Goal: Task Accomplishment & Management: Manage account settings

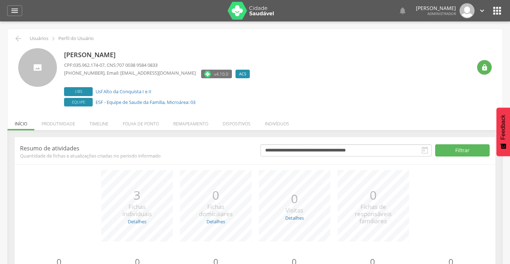
click at [188, 121] on li "Remapeamento" at bounding box center [190, 122] width 49 height 17
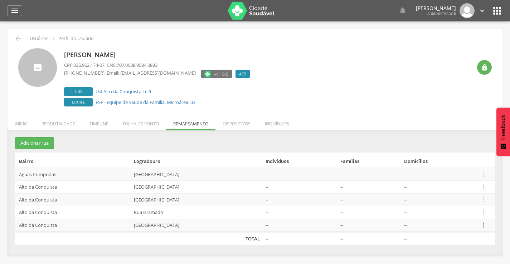
click at [484, 226] on icon "" at bounding box center [483, 225] width 8 height 8
click at [459, 199] on link "Desalocar famílias" at bounding box center [458, 197] width 57 height 9
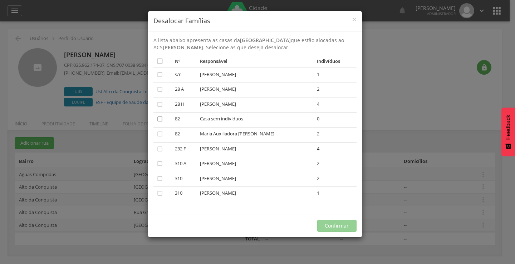
click at [159, 120] on icon "" at bounding box center [159, 119] width 7 height 7
click at [328, 222] on button "Confirmar" at bounding box center [336, 226] width 39 height 12
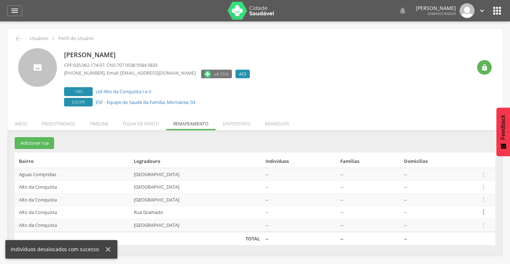
click at [483, 213] on icon "" at bounding box center [483, 213] width 8 height 8
click at [461, 184] on link "Desalocar famílias" at bounding box center [458, 184] width 57 height 9
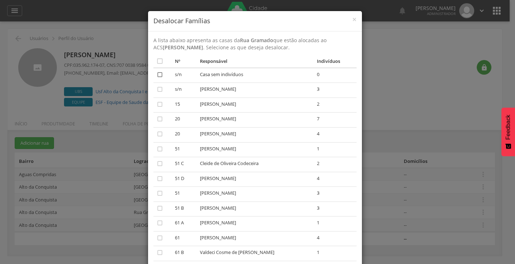
click at [158, 73] on icon "" at bounding box center [159, 74] width 7 height 7
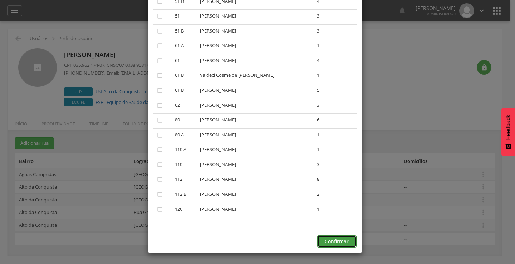
click at [340, 243] on button "Confirmar" at bounding box center [336, 242] width 39 height 12
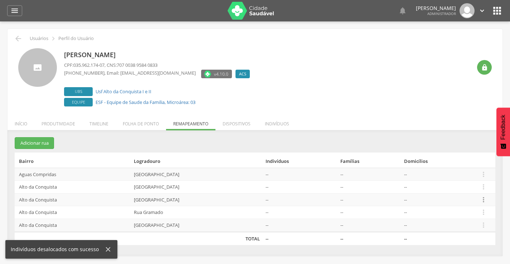
click at [483, 201] on icon "" at bounding box center [483, 200] width 8 height 8
click at [451, 170] on link "Desalocar famílias" at bounding box center [458, 171] width 57 height 9
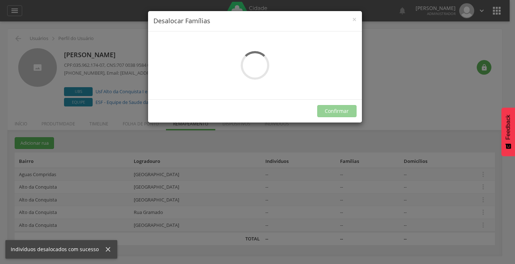
scroll to position [0, 0]
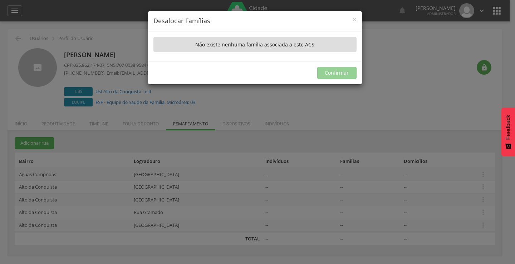
click at [430, 106] on div "× Desalocar Famílias A lista abaixo apresenta as casas da Rua Campo Grande que …" at bounding box center [257, 132] width 515 height 264
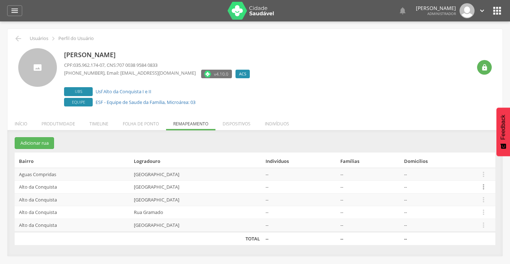
click at [484, 187] on icon "" at bounding box center [483, 187] width 8 height 8
click at [456, 158] on link "Desalocar famílias" at bounding box center [458, 159] width 57 height 9
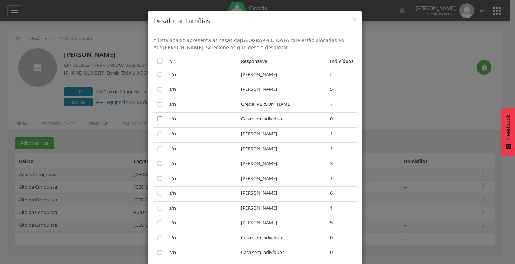
click at [156, 119] on icon "" at bounding box center [159, 119] width 7 height 7
click at [157, 239] on icon "" at bounding box center [159, 238] width 7 height 7
click at [157, 254] on icon "" at bounding box center [159, 252] width 7 height 7
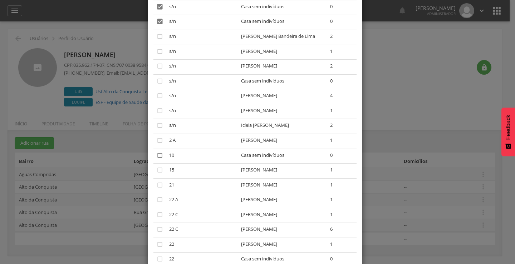
click at [156, 153] on icon "" at bounding box center [159, 155] width 7 height 7
click at [157, 82] on icon "" at bounding box center [159, 81] width 7 height 7
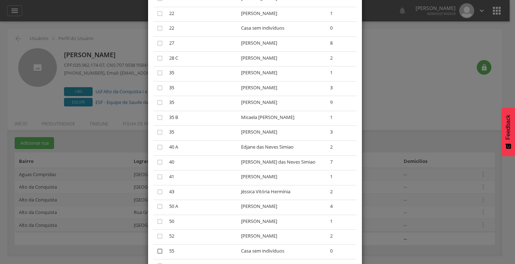
click at [156, 253] on icon "" at bounding box center [159, 251] width 7 height 7
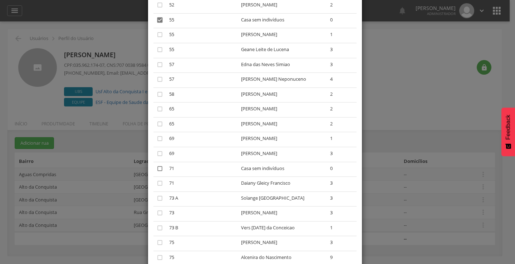
click at [156, 168] on icon "" at bounding box center [159, 168] width 7 height 7
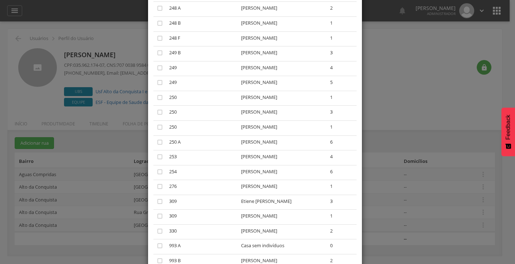
scroll to position [1955, 0]
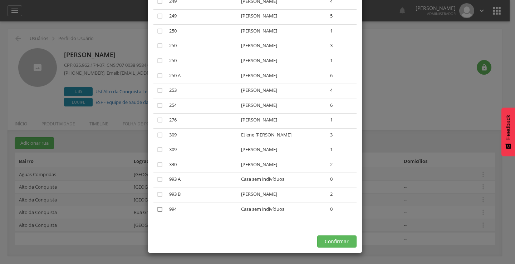
click at [156, 210] on icon "" at bounding box center [159, 209] width 7 height 7
click at [158, 179] on icon "" at bounding box center [159, 179] width 7 height 7
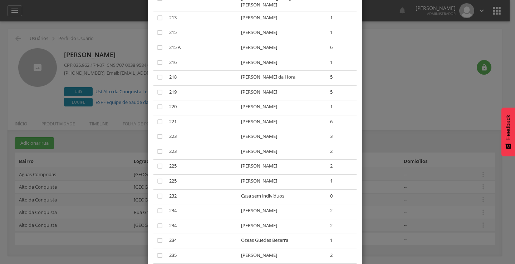
scroll to position [1262, 0]
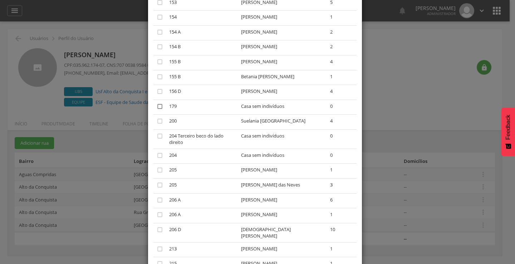
click at [158, 106] on icon "" at bounding box center [159, 106] width 7 height 7
click at [157, 137] on icon "" at bounding box center [159, 136] width 7 height 7
click at [157, 155] on icon "" at bounding box center [159, 155] width 7 height 7
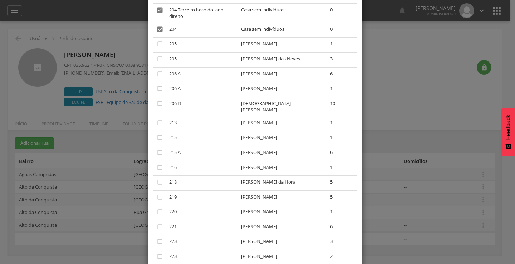
scroll to position [1955, 0]
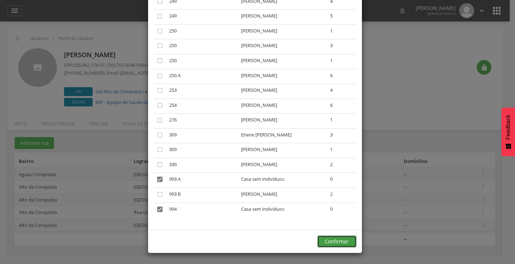
click at [335, 242] on button "Confirmar" at bounding box center [336, 242] width 39 height 12
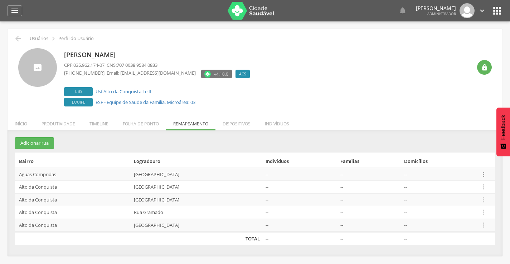
click at [483, 174] on icon "" at bounding box center [483, 175] width 8 height 8
click at [458, 145] on link "Desalocar famílias" at bounding box center [458, 146] width 57 height 9
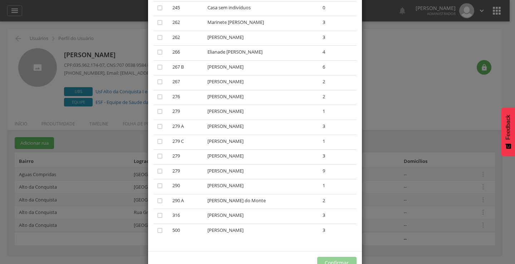
scroll to position [1590, 0]
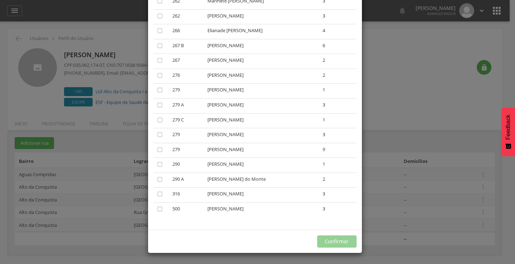
click at [407, 87] on div "× Desalocar Famílias A lista abaixo apresenta as casas da Rua Tijuca que estão …" at bounding box center [257, 132] width 515 height 264
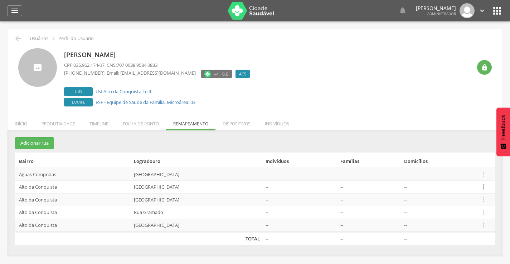
click at [484, 185] on icon "" at bounding box center [483, 187] width 8 height 8
click at [447, 158] on link "Desalocar famílias" at bounding box center [458, 159] width 57 height 9
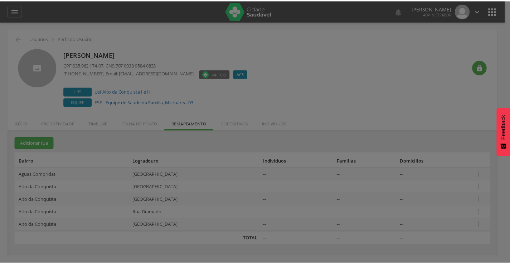
scroll to position [0, 0]
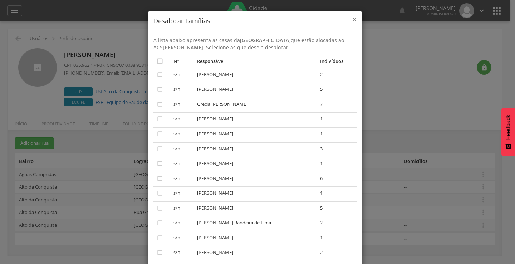
click at [352, 20] on span "×" at bounding box center [354, 19] width 4 height 10
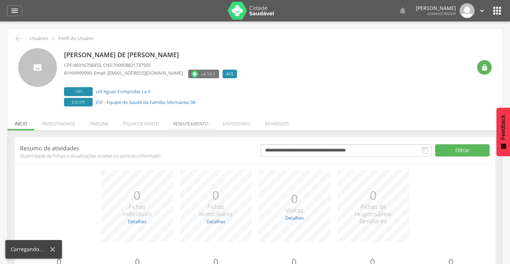
click at [196, 125] on li "Remapeamento" at bounding box center [190, 122] width 49 height 17
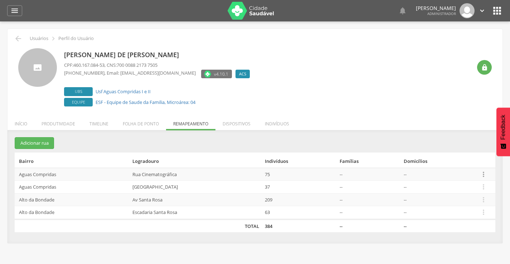
click at [483, 175] on icon "" at bounding box center [483, 175] width 8 height 8
click at [452, 146] on link "Desalocar famílias" at bounding box center [458, 146] width 57 height 9
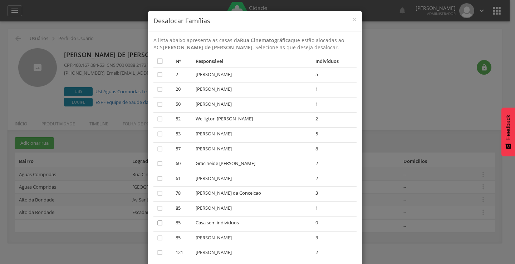
click at [156, 222] on icon "" at bounding box center [159, 223] width 7 height 7
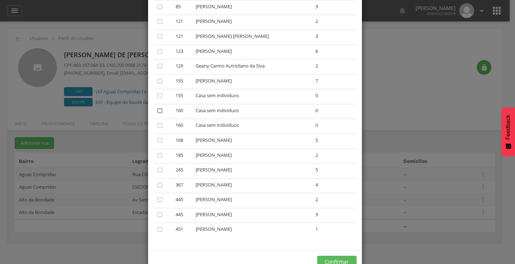
click at [157, 111] on icon "" at bounding box center [159, 110] width 7 height 7
click at [156, 95] on icon "" at bounding box center [159, 95] width 7 height 7
click at [156, 126] on icon "" at bounding box center [159, 125] width 7 height 7
click at [335, 258] on button "Confirmar" at bounding box center [336, 262] width 39 height 12
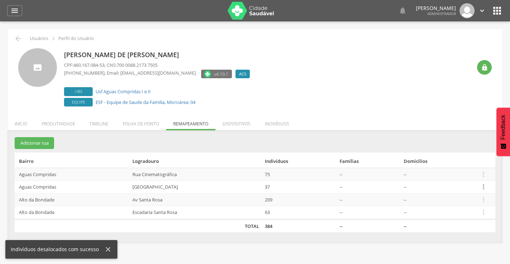
click at [483, 187] on icon "" at bounding box center [483, 187] width 8 height 8
click at [446, 157] on link "Desalocar famílias" at bounding box center [458, 159] width 57 height 9
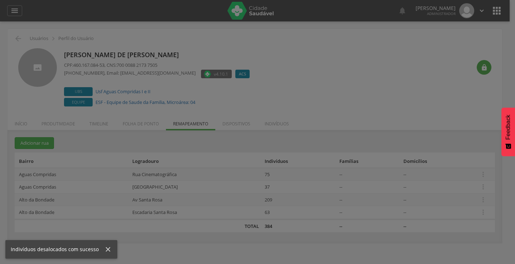
scroll to position [0, 0]
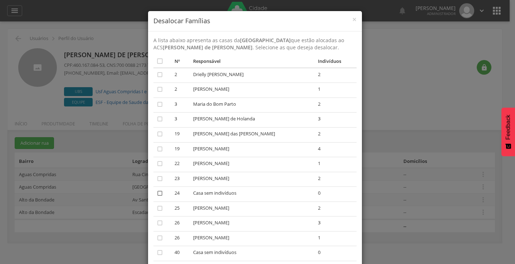
click at [157, 194] on icon "" at bounding box center [159, 193] width 7 height 7
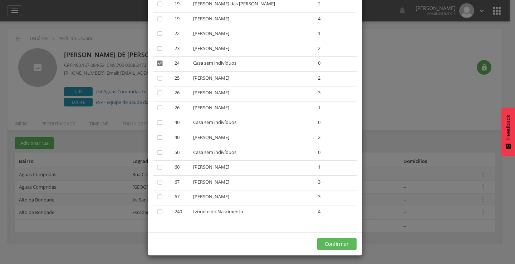
scroll to position [133, 0]
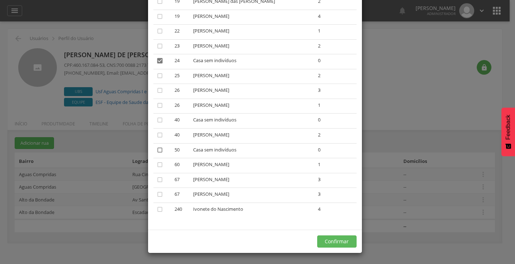
click at [158, 147] on icon "" at bounding box center [159, 150] width 7 height 7
click at [156, 121] on icon "" at bounding box center [159, 120] width 7 height 7
click at [327, 239] on button "Confirmar" at bounding box center [336, 242] width 39 height 12
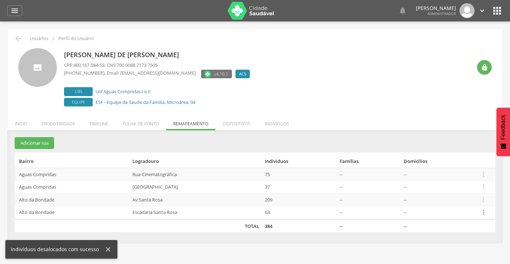
click at [485, 212] on icon "" at bounding box center [483, 213] width 8 height 8
click at [456, 183] on link "Desalocar famílias" at bounding box center [458, 184] width 57 height 9
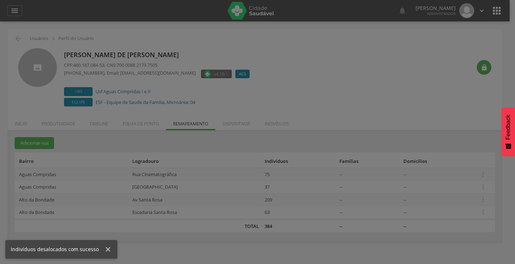
scroll to position [0, 0]
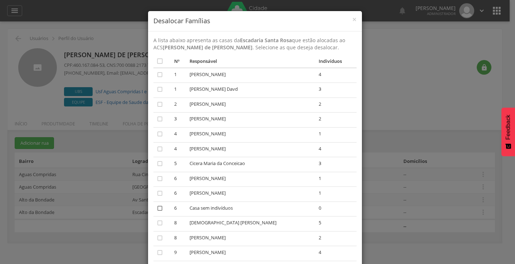
click at [156, 207] on icon "" at bounding box center [159, 208] width 7 height 7
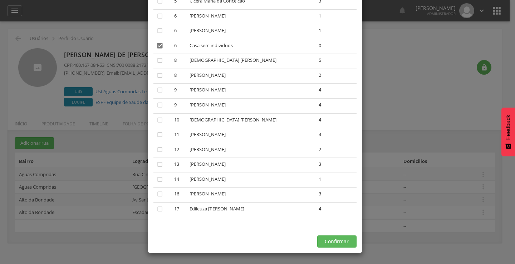
click at [335, 235] on div "Confirmar" at bounding box center [255, 241] width 214 height 23
click at [338, 241] on button "Confirmar" at bounding box center [336, 242] width 39 height 12
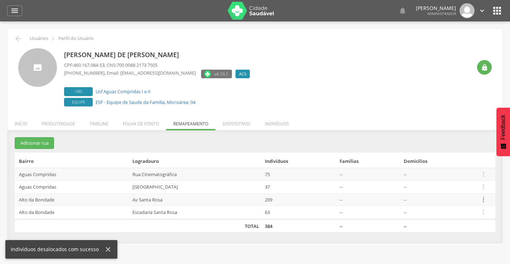
click at [482, 200] on icon "" at bounding box center [483, 200] width 8 height 8
click at [459, 174] on link "Desalocar famílias" at bounding box center [458, 171] width 57 height 9
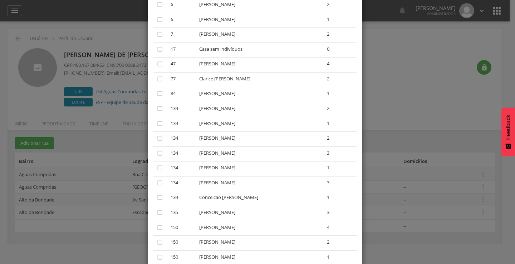
scroll to position [390, 0]
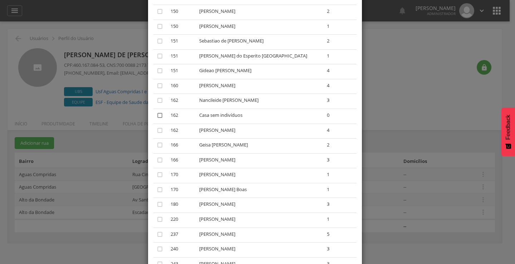
click at [156, 117] on icon "" at bounding box center [159, 115] width 7 height 7
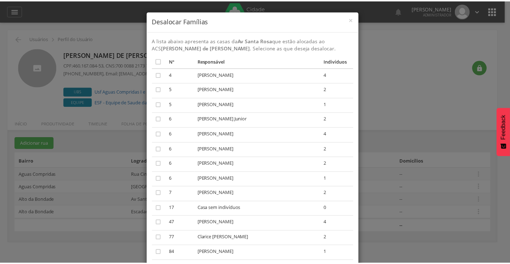
scroll to position [1084, 0]
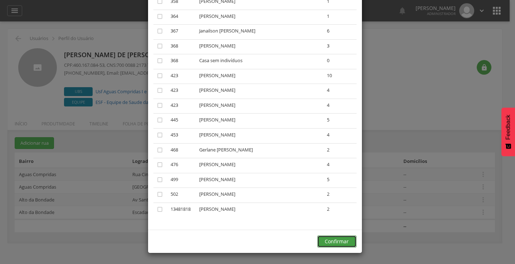
click at [332, 240] on button "Confirmar" at bounding box center [336, 242] width 39 height 12
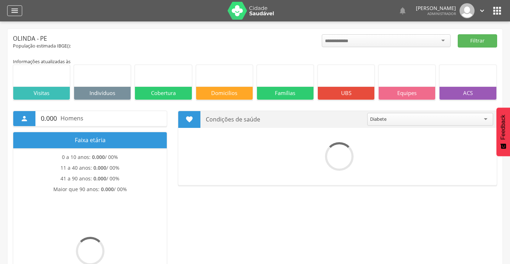
click at [11, 9] on icon "" at bounding box center [14, 10] width 9 height 9
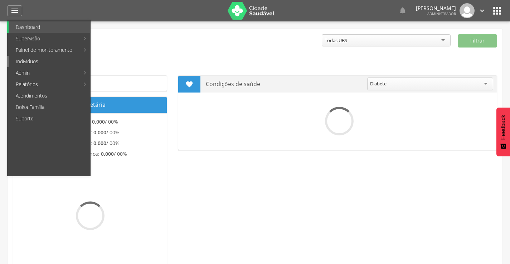
click at [30, 62] on link "Indivíduos" at bounding box center [50, 61] width 82 height 11
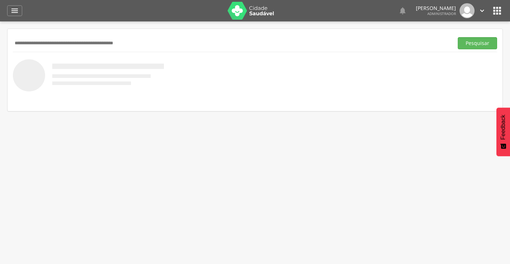
click at [20, 42] on input "text" at bounding box center [231, 43] width 437 height 12
click at [470, 43] on button "Pesquisar" at bounding box center [476, 43] width 39 height 12
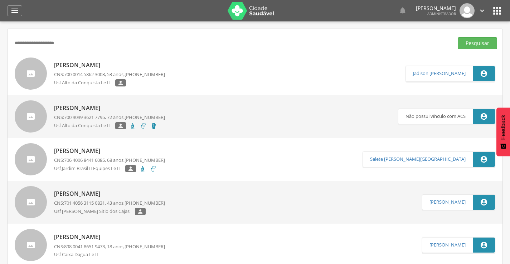
drag, startPoint x: 72, startPoint y: 42, endPoint x: 10, endPoint y: 48, distance: 62.5
type input "**********"
click at [484, 41] on button "Pesquisar" at bounding box center [476, 43] width 39 height 12
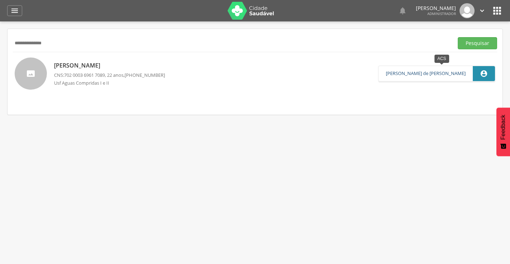
click at [434, 73] on link "Lenice Maria Lucena de Santana" at bounding box center [426, 74] width 80 height 6
type input "**********"
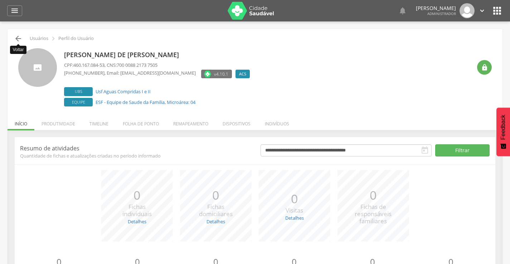
click at [16, 39] on icon "" at bounding box center [18, 38] width 9 height 9
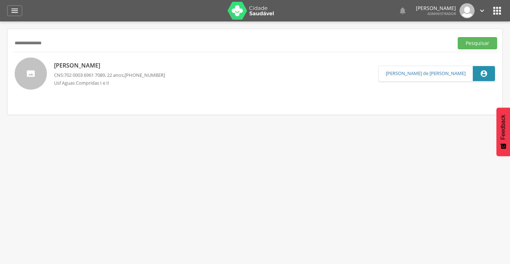
click at [93, 64] on p "Jose Anderso da Cruz Souza" at bounding box center [109, 66] width 111 height 8
type input "**********"
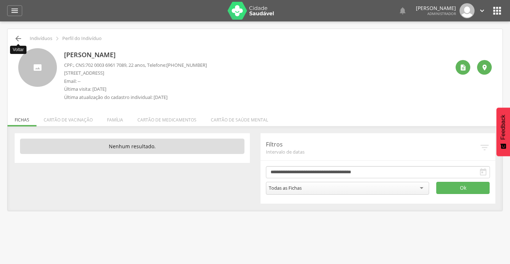
click at [15, 38] on icon "" at bounding box center [18, 38] width 9 height 9
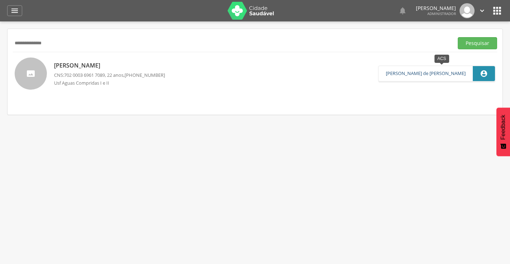
click at [428, 76] on link "Lenice Maria Lucena de Santana" at bounding box center [426, 74] width 80 height 6
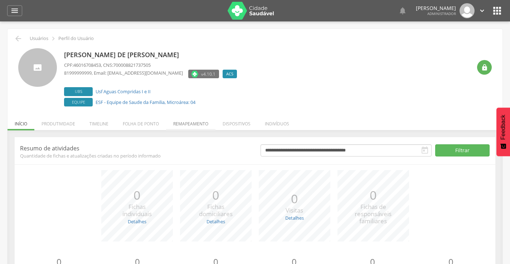
click at [196, 124] on li "Remapeamento" at bounding box center [190, 122] width 49 height 17
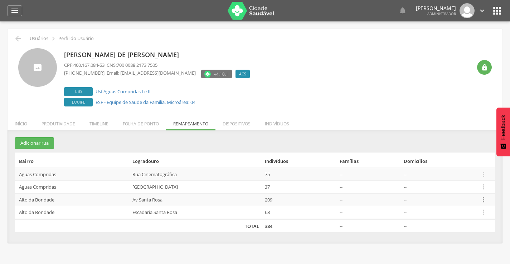
click at [484, 200] on icon "" at bounding box center [483, 200] width 8 height 8
click at [445, 173] on link "Desalocar famílias" at bounding box center [458, 171] width 57 height 9
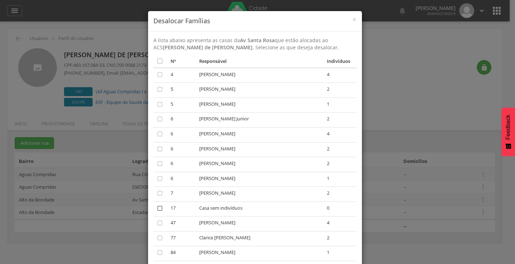
click at [156, 210] on icon "" at bounding box center [159, 208] width 7 height 7
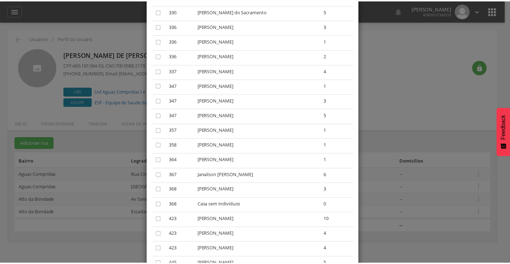
scroll to position [1069, 0]
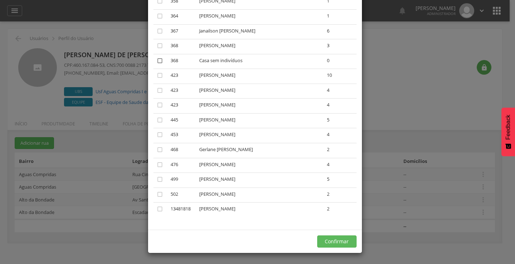
click at [156, 60] on icon "" at bounding box center [159, 60] width 7 height 7
click at [157, 106] on icon "" at bounding box center [159, 105] width 7 height 7
click at [332, 241] on button "Confirmar" at bounding box center [336, 242] width 39 height 12
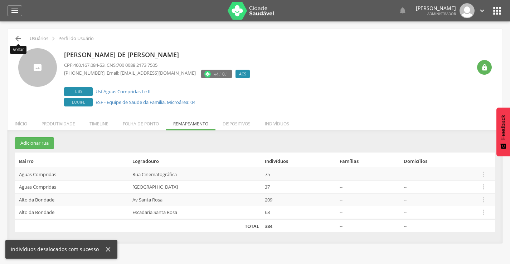
click at [20, 38] on icon "" at bounding box center [18, 38] width 9 height 9
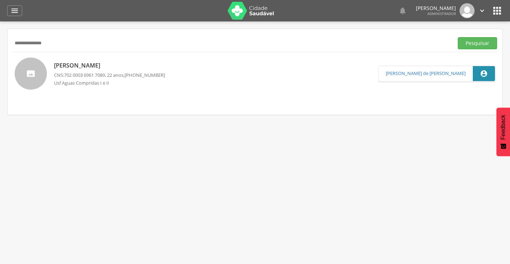
click at [68, 66] on p "Jose Anderso da Cruz Souza" at bounding box center [109, 66] width 111 height 8
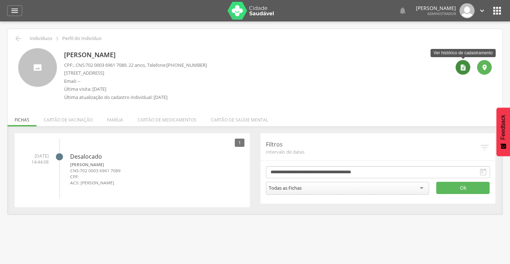
click at [461, 68] on icon "" at bounding box center [462, 67] width 7 height 7
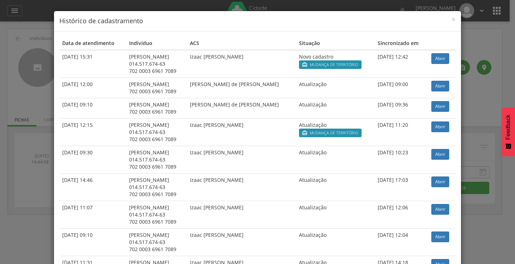
click at [454, 21] on div "× Histórico de cadastramento" at bounding box center [257, 21] width 407 height 20
click at [451, 18] on span "×" at bounding box center [453, 19] width 4 height 10
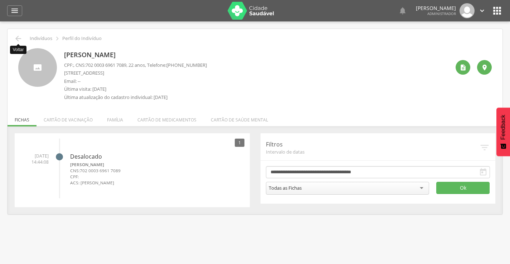
click at [20, 36] on icon "" at bounding box center [18, 38] width 9 height 9
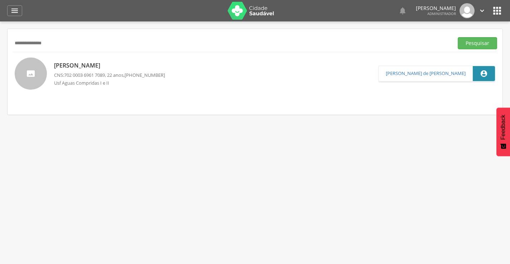
drag, startPoint x: 62, startPoint y: 45, endPoint x: 0, endPoint y: 42, distance: 61.6
click at [0, 42] on div " Supervisão  Distritos  Ubs adicionar ubs  Coordenador: - Olinda / PE Inter…" at bounding box center [255, 153] width 510 height 264
click at [478, 45] on button "Pesquisar" at bounding box center [476, 43] width 39 height 12
drag, startPoint x: 60, startPoint y: 44, endPoint x: 8, endPoint y: 43, distance: 52.6
click at [8, 43] on div "**********" at bounding box center [255, 72] width 495 height 86
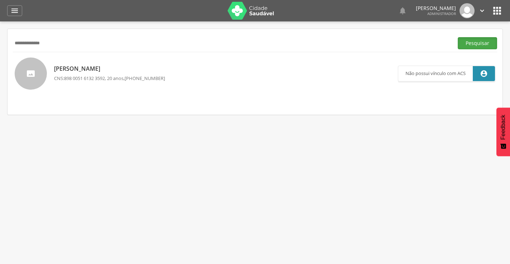
click at [478, 41] on button "Pesquisar" at bounding box center [476, 43] width 39 height 12
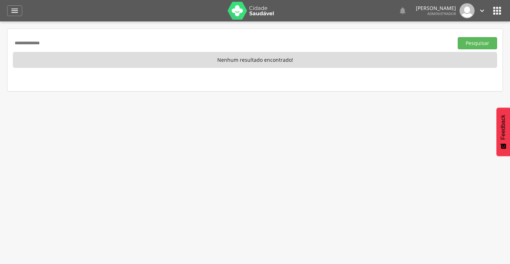
drag, startPoint x: 61, startPoint y: 42, endPoint x: 8, endPoint y: 45, distance: 53.4
click at [8, 45] on div "**********" at bounding box center [255, 60] width 495 height 62
type input "**********"
click at [481, 40] on button "Pesquisar" at bounding box center [476, 43] width 39 height 12
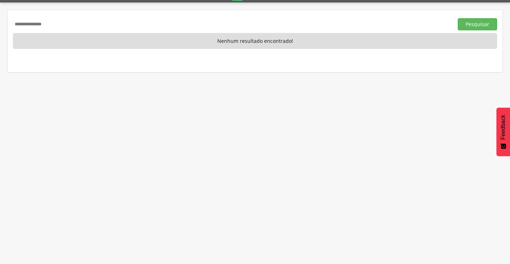
scroll to position [21, 0]
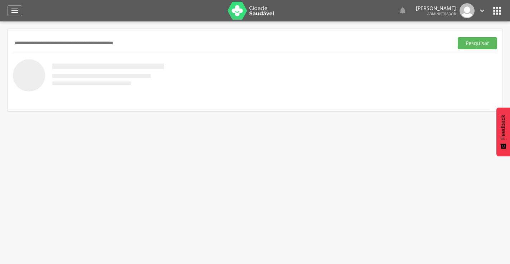
click at [36, 44] on input "text" at bounding box center [231, 43] width 437 height 12
click at [496, 8] on icon "" at bounding box center [496, 10] width 11 height 11
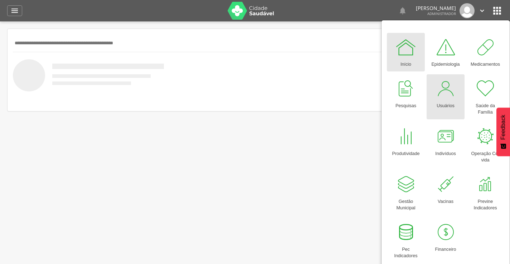
click at [445, 101] on div "Usuários" at bounding box center [445, 104] width 18 height 10
